Goal: Transaction & Acquisition: Download file/media

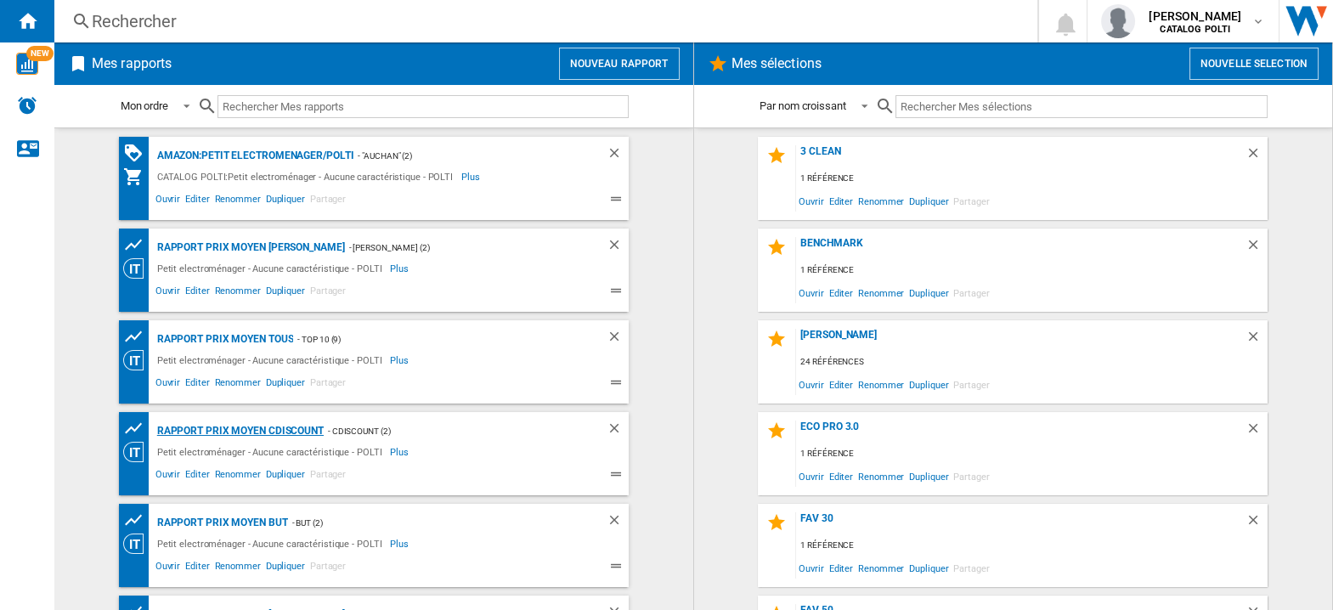
click at [288, 431] on div "Rapport Prix Moyen CDiscount" at bounding box center [238, 430] width 171 height 21
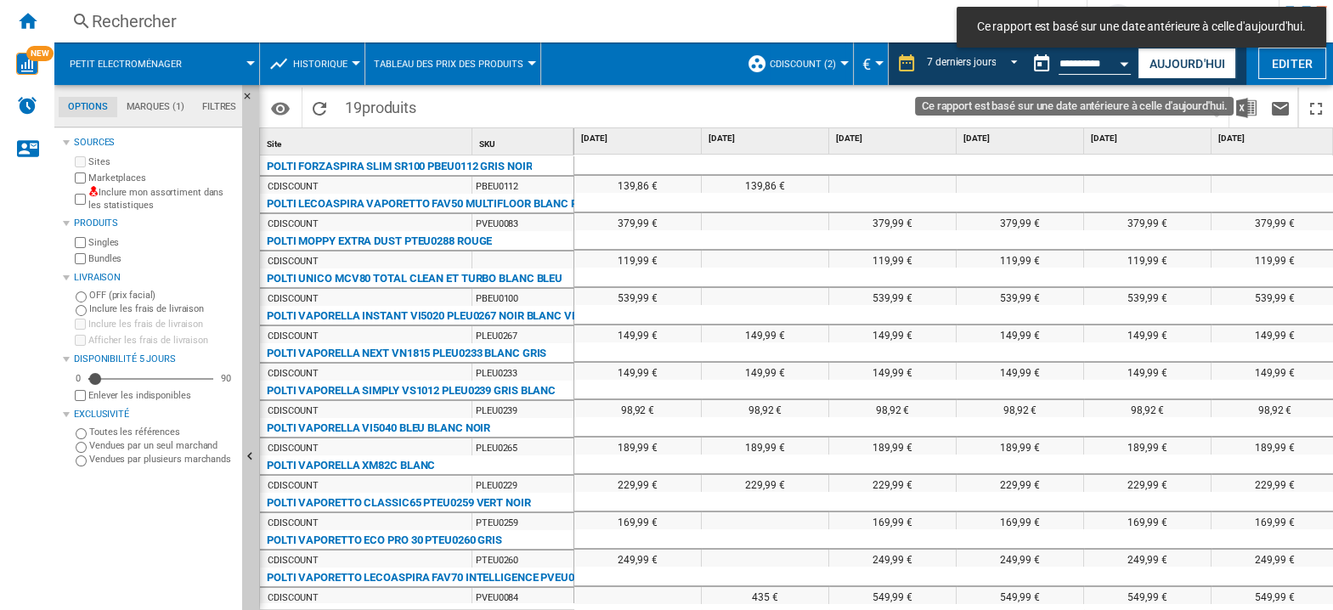
click at [1129, 63] on button "Open calendar" at bounding box center [1124, 61] width 31 height 31
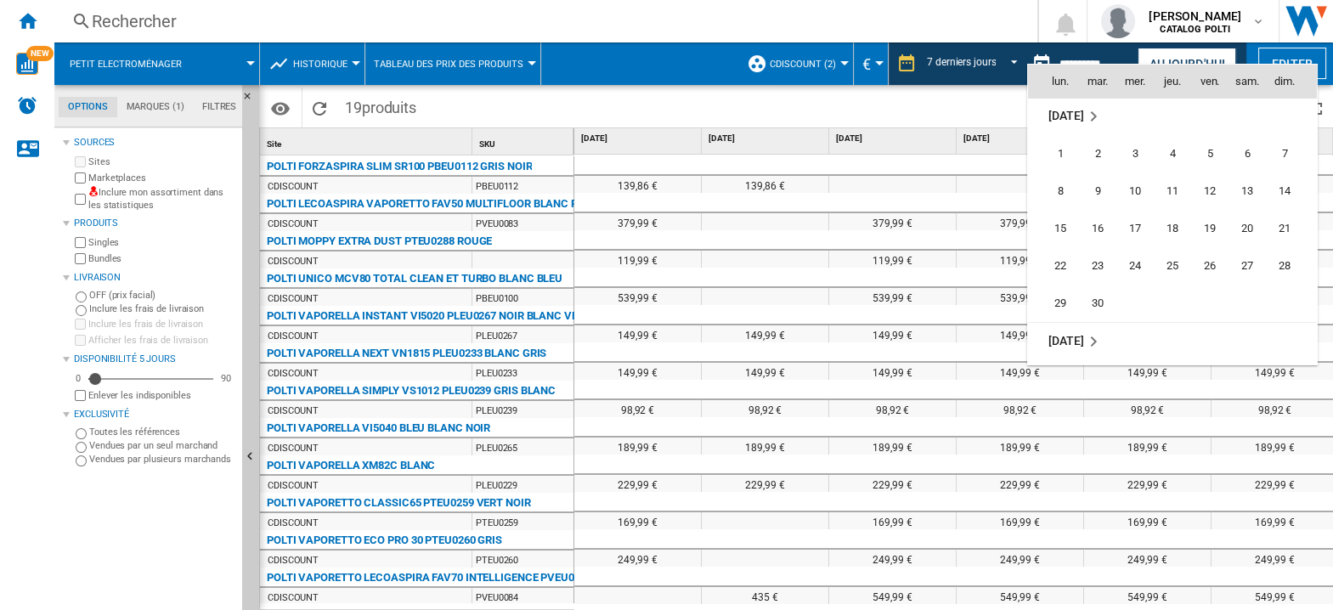
scroll to position [8105, 0]
click at [1068, 226] on span "13" at bounding box center [1060, 229] width 36 height 36
type input "**********"
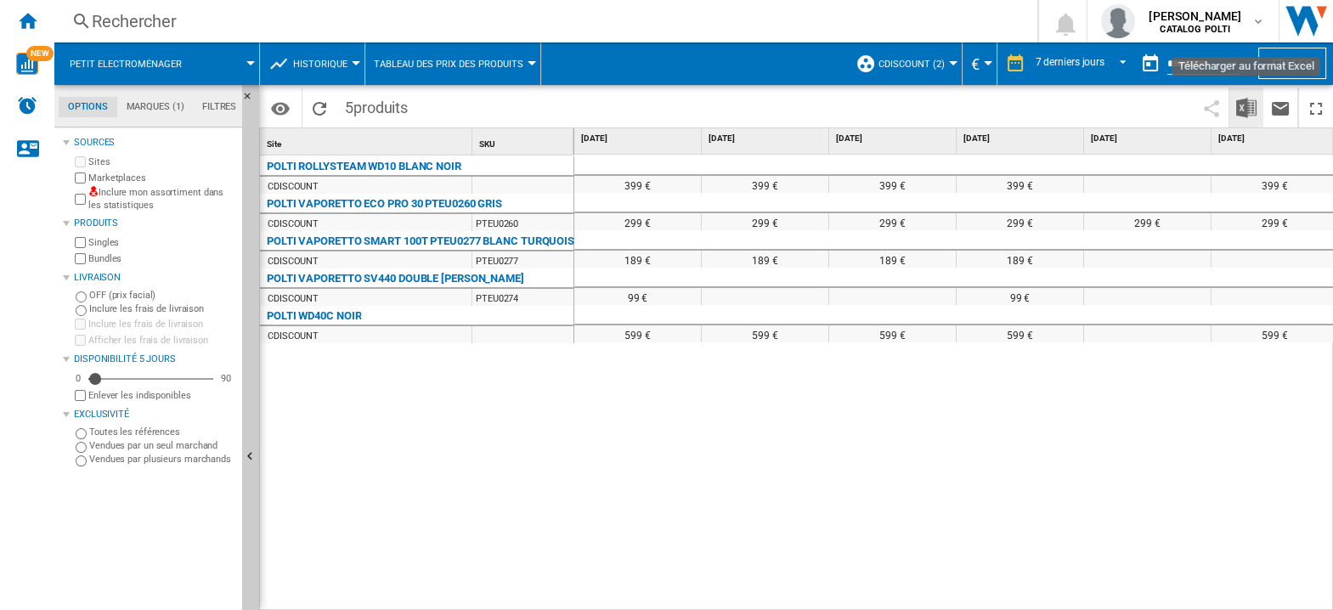
click at [1247, 108] on img "Télécharger au format Excel" at bounding box center [1246, 108] width 20 height 20
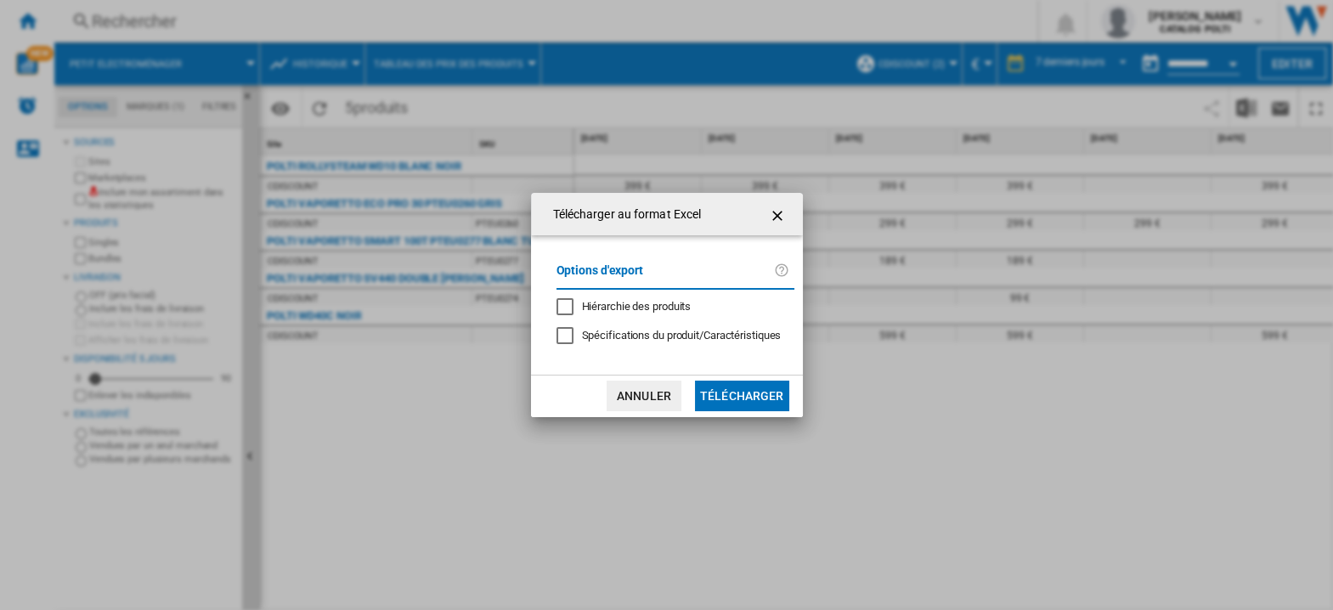
click at [733, 397] on button "Télécharger" at bounding box center [742, 396] width 94 height 31
